Goal: Communication & Community: Share content

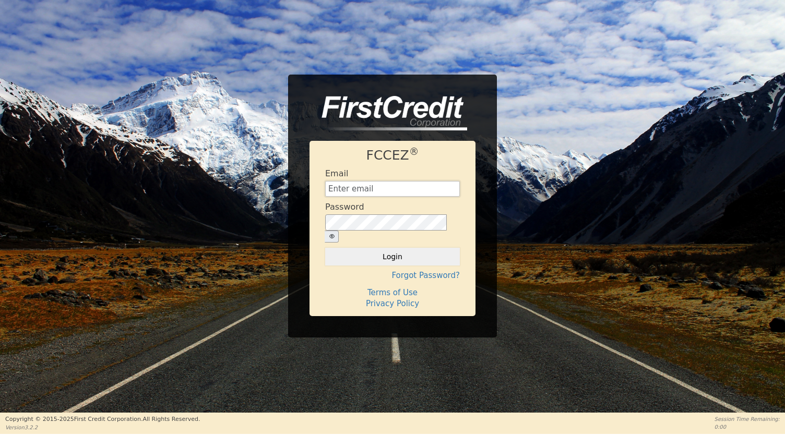
click at [389, 195] on input "text" at bounding box center [392, 189] width 135 height 16
type input "[EMAIL_ADDRESS][DOMAIN_NAME]"
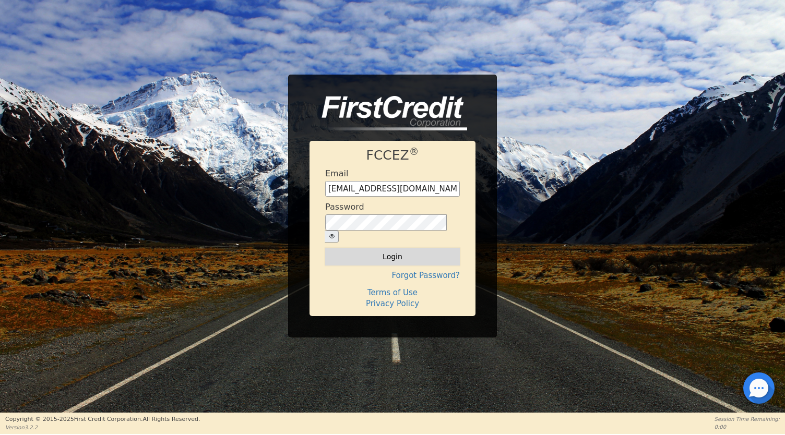
click at [393, 249] on button "Login" at bounding box center [392, 257] width 135 height 18
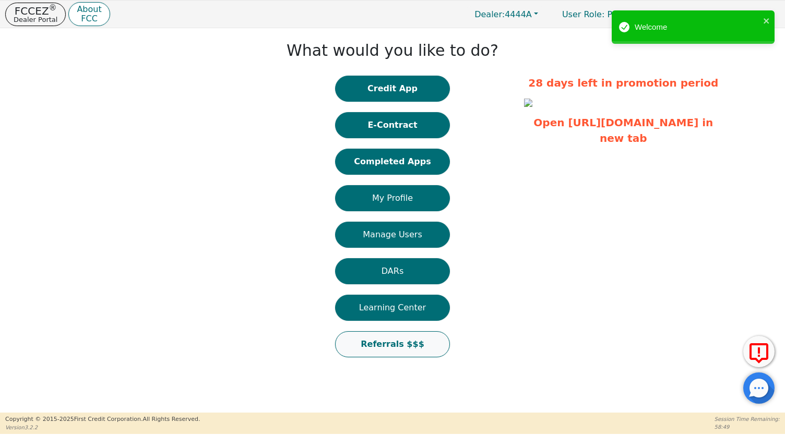
click at [392, 349] on button "Referrals $$$" at bounding box center [392, 344] width 115 height 26
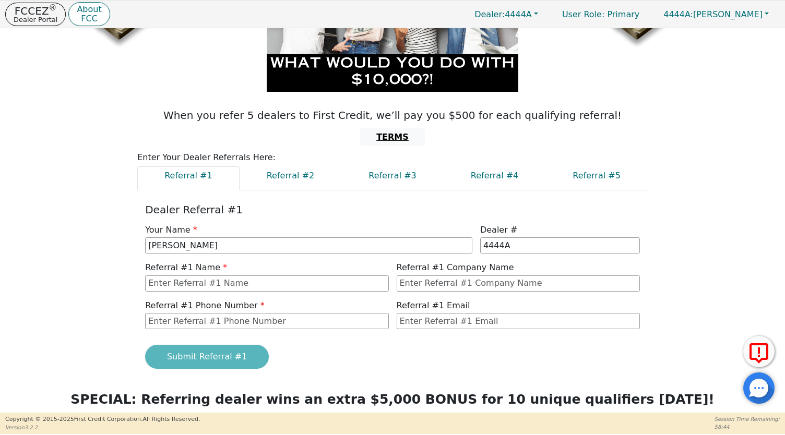
scroll to position [220, 0]
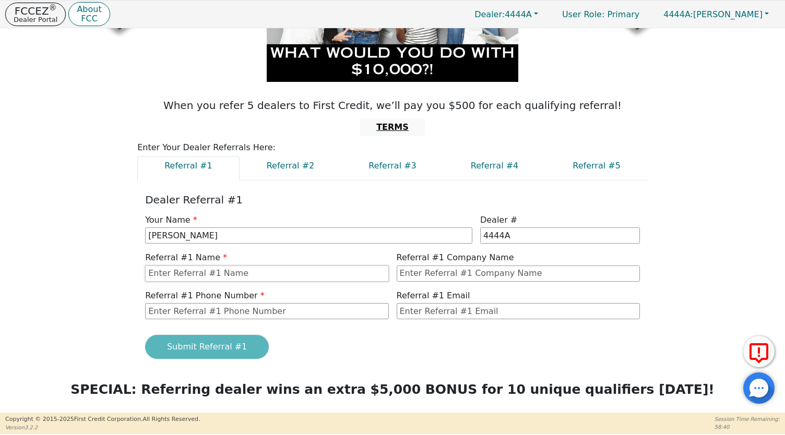
click at [182, 270] on input "text" at bounding box center [266, 274] width 243 height 16
click at [193, 268] on input "text" at bounding box center [266, 274] width 243 height 16
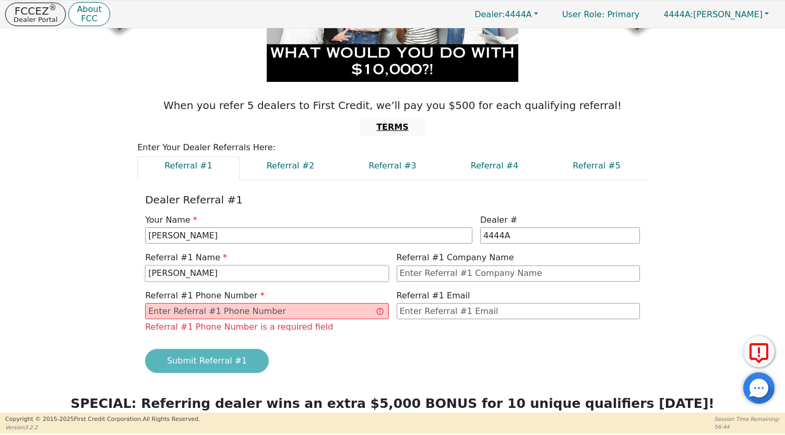
type input "[PERSON_NAME]"
type input "not sure"
click at [459, 308] on input "text" at bounding box center [518, 311] width 243 height 16
click at [242, 309] on input "text" at bounding box center [266, 311] width 243 height 16
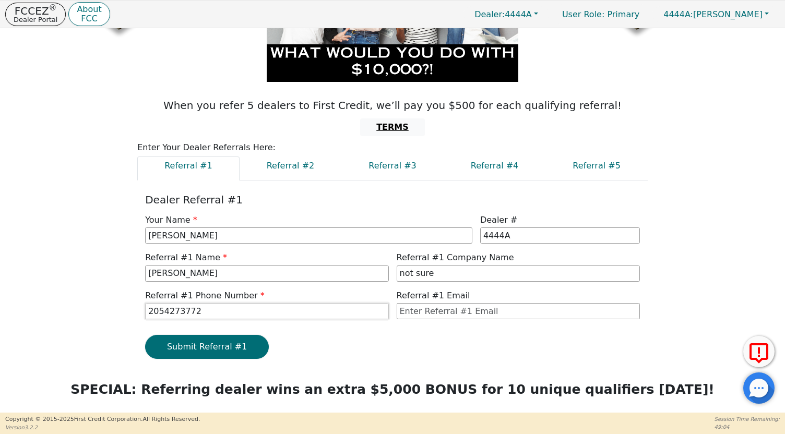
type input "2054273772"
type input "[EMAIL_ADDRESS][DOMAIN_NAME]"
click at [445, 266] on input "not sure" at bounding box center [518, 274] width 243 height 16
type input "n"
type input "H2Eaux Air"
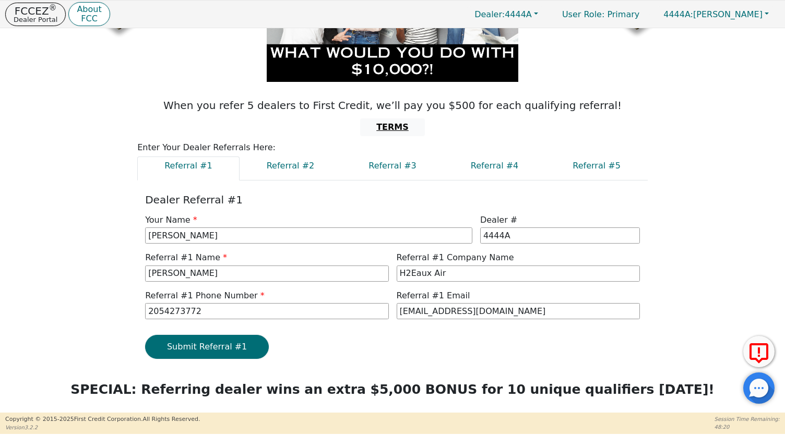
click at [334, 322] on div "Referral #1 Phone Number 2054273772 Referral #1 Email [EMAIL_ADDRESS][DOMAIN_NA…" at bounding box center [392, 309] width 502 height 38
click at [199, 357] on div "Dealer Referral #1 Your Name [PERSON_NAME] Dealer # 4444A Referral #1 Name [PER…" at bounding box center [392, 273] width 510 height 184
click at [196, 346] on button "Submit Referral #1" at bounding box center [207, 347] width 124 height 24
